Goal: Task Accomplishment & Management: Manage account settings

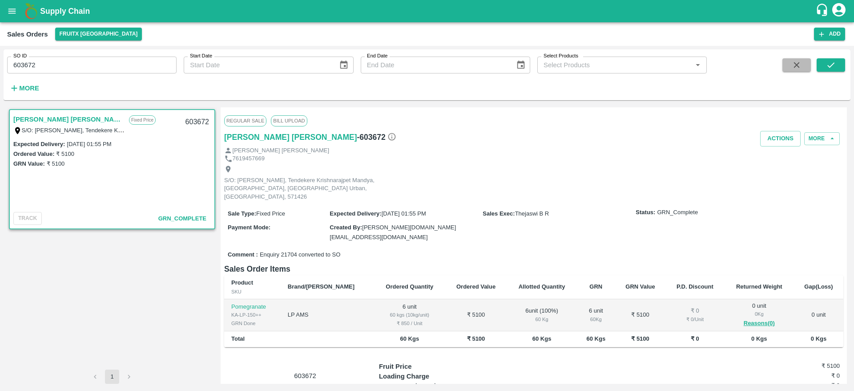
click at [790, 66] on button "button" at bounding box center [797, 64] width 28 height 13
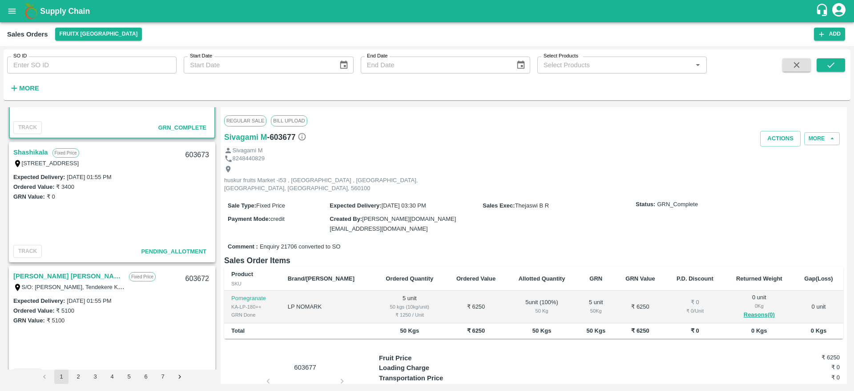
scroll to position [90, 0]
click at [30, 150] on link "Shashikala" at bounding box center [30, 153] width 35 height 12
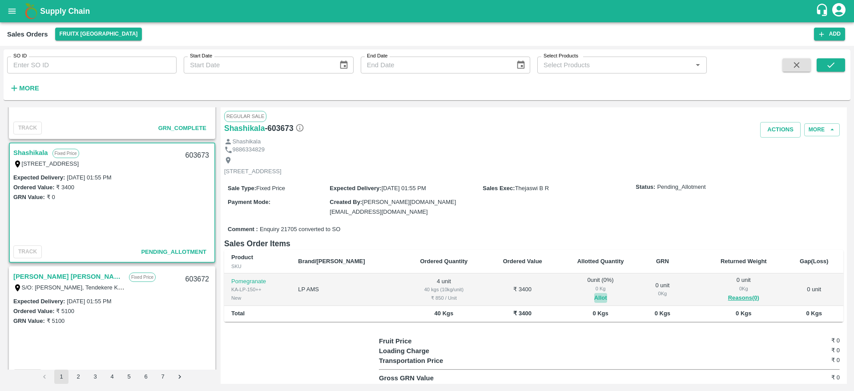
click at [595, 293] on button "Allot" at bounding box center [601, 298] width 13 height 10
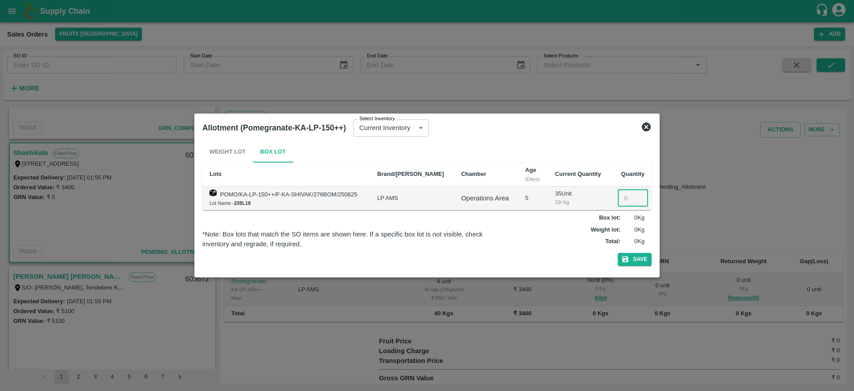
click at [626, 195] on input "number" at bounding box center [633, 198] width 30 height 17
type input "4"
click at [618, 253] on button "Save" at bounding box center [635, 259] width 34 height 13
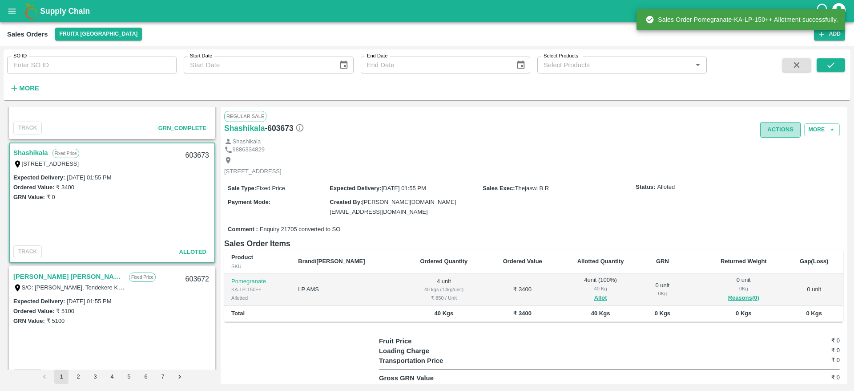
click at [782, 127] on button "Actions" at bounding box center [781, 130] width 40 height 16
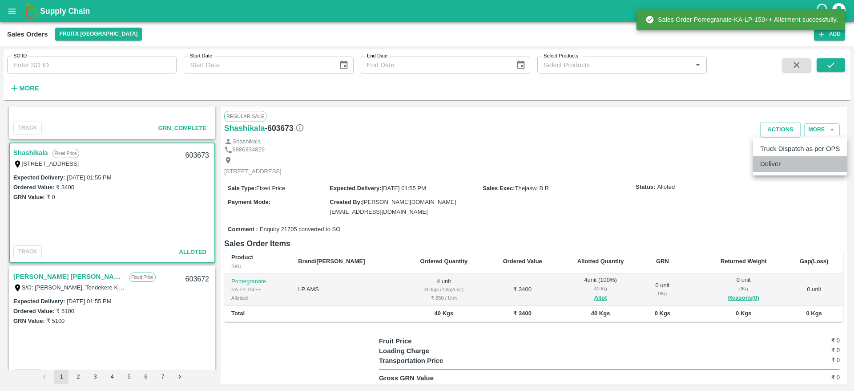
click at [775, 162] on li "Deliver" at bounding box center [800, 163] width 94 height 15
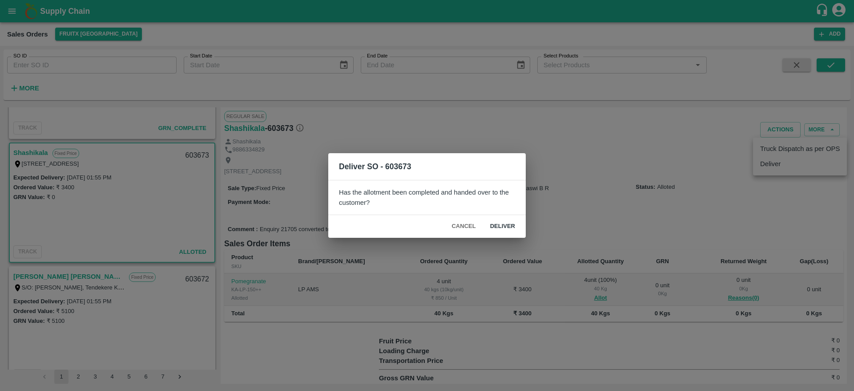
click at [498, 218] on button "Deliver" at bounding box center [502, 226] width 39 height 16
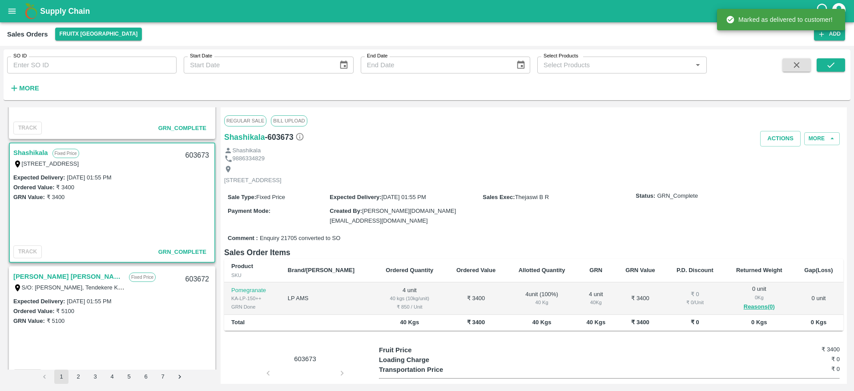
click at [186, 151] on div "603673" at bounding box center [197, 155] width 34 height 21
copy div "603673"
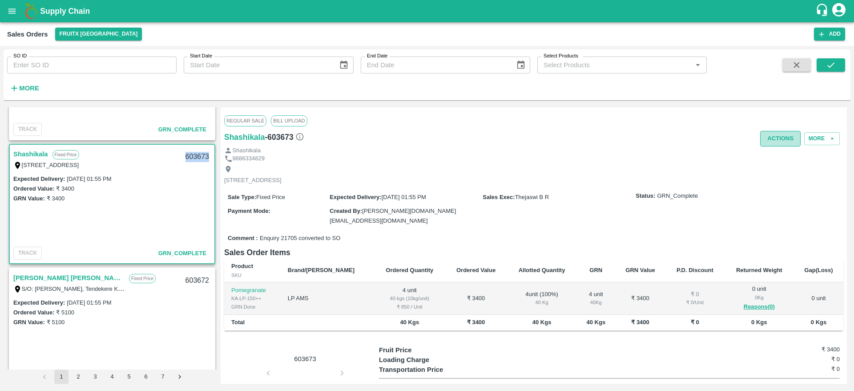
click at [775, 144] on button "Actions" at bounding box center [781, 139] width 40 height 16
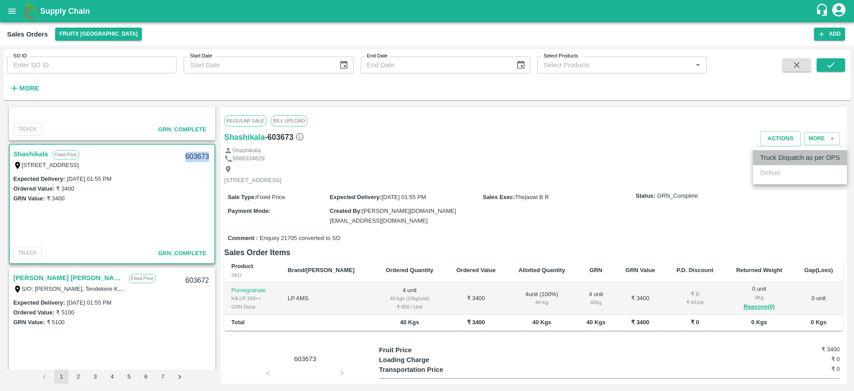
click at [775, 156] on li "Truck Dispatch as per OPS" at bounding box center [800, 157] width 94 height 15
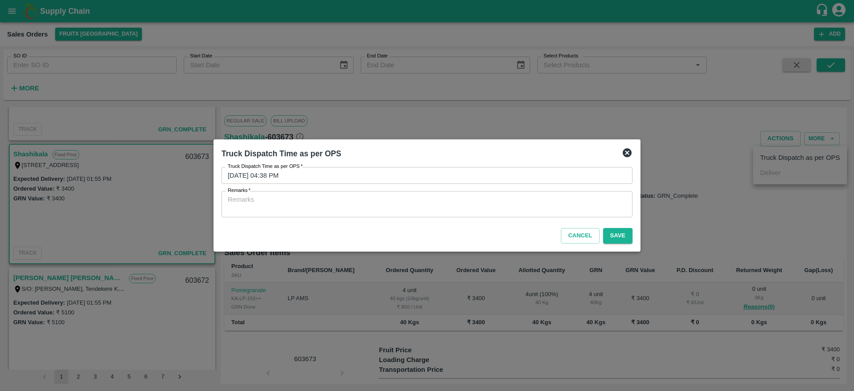
click at [472, 202] on textarea "Remarks   *" at bounding box center [427, 204] width 399 height 19
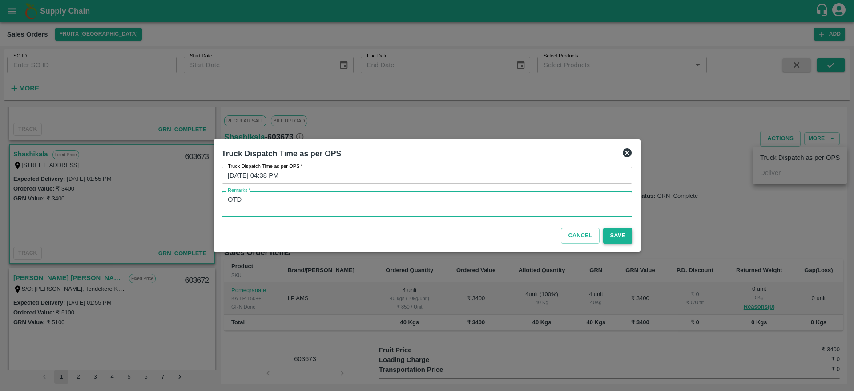
type textarea "OTD"
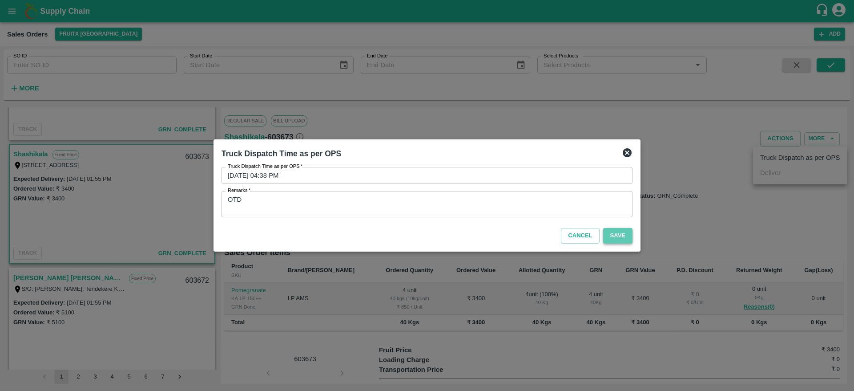
click at [627, 228] on button "Save" at bounding box center [617, 236] width 29 height 16
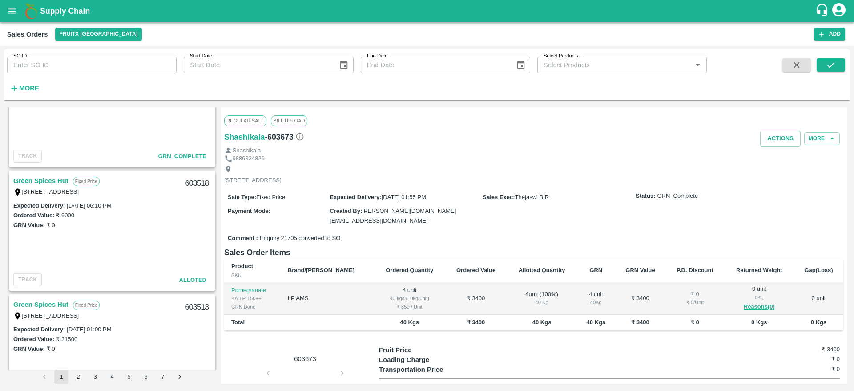
scroll to position [2528, 0]
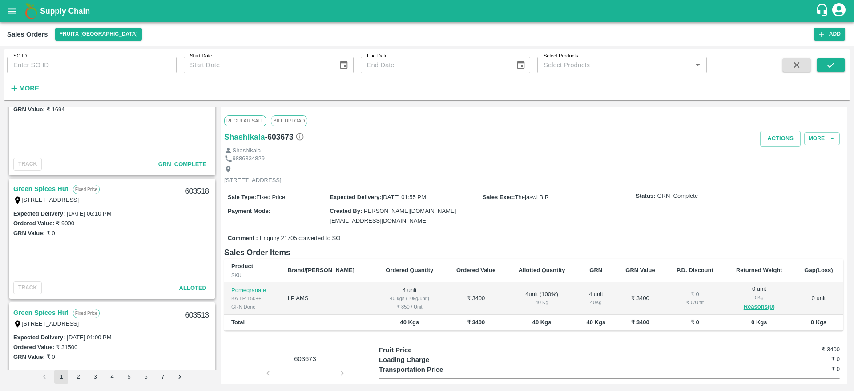
click at [56, 187] on link "Green Spices Hut" at bounding box center [40, 189] width 55 height 12
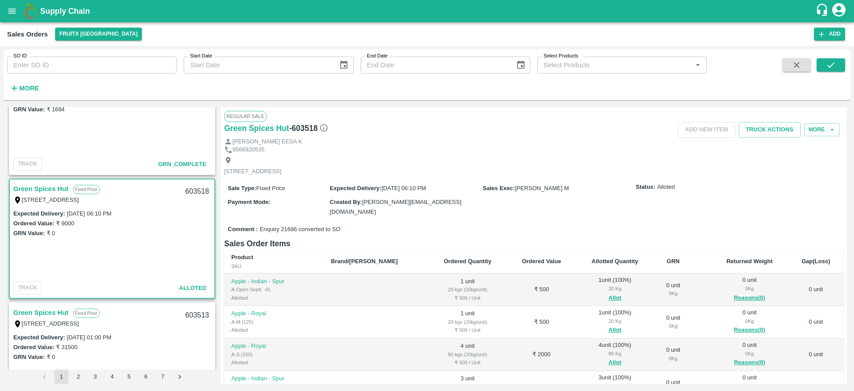
scroll to position [1, 0]
